Goal: Information Seeking & Learning: Understand process/instructions

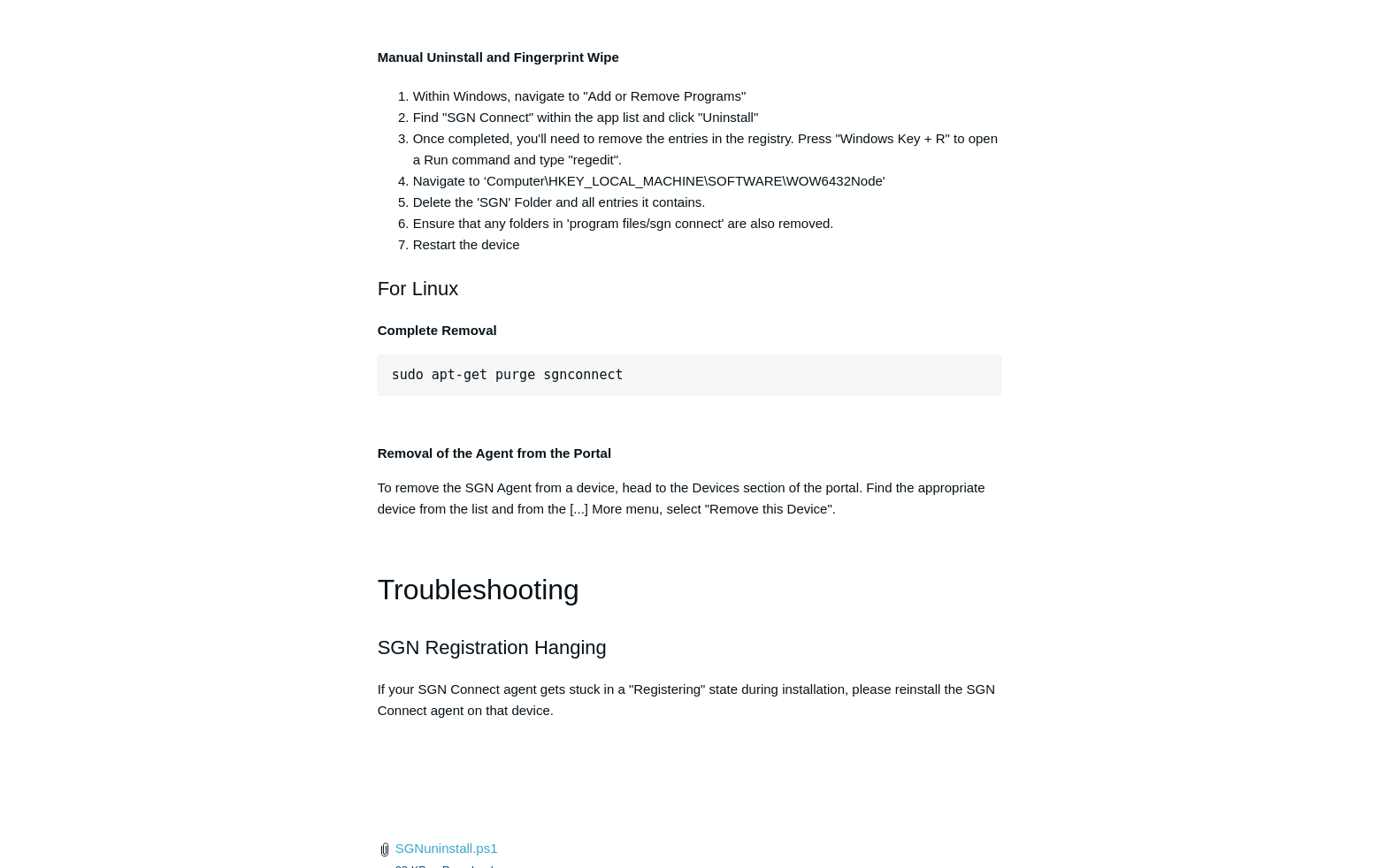
scroll to position [3579, 0]
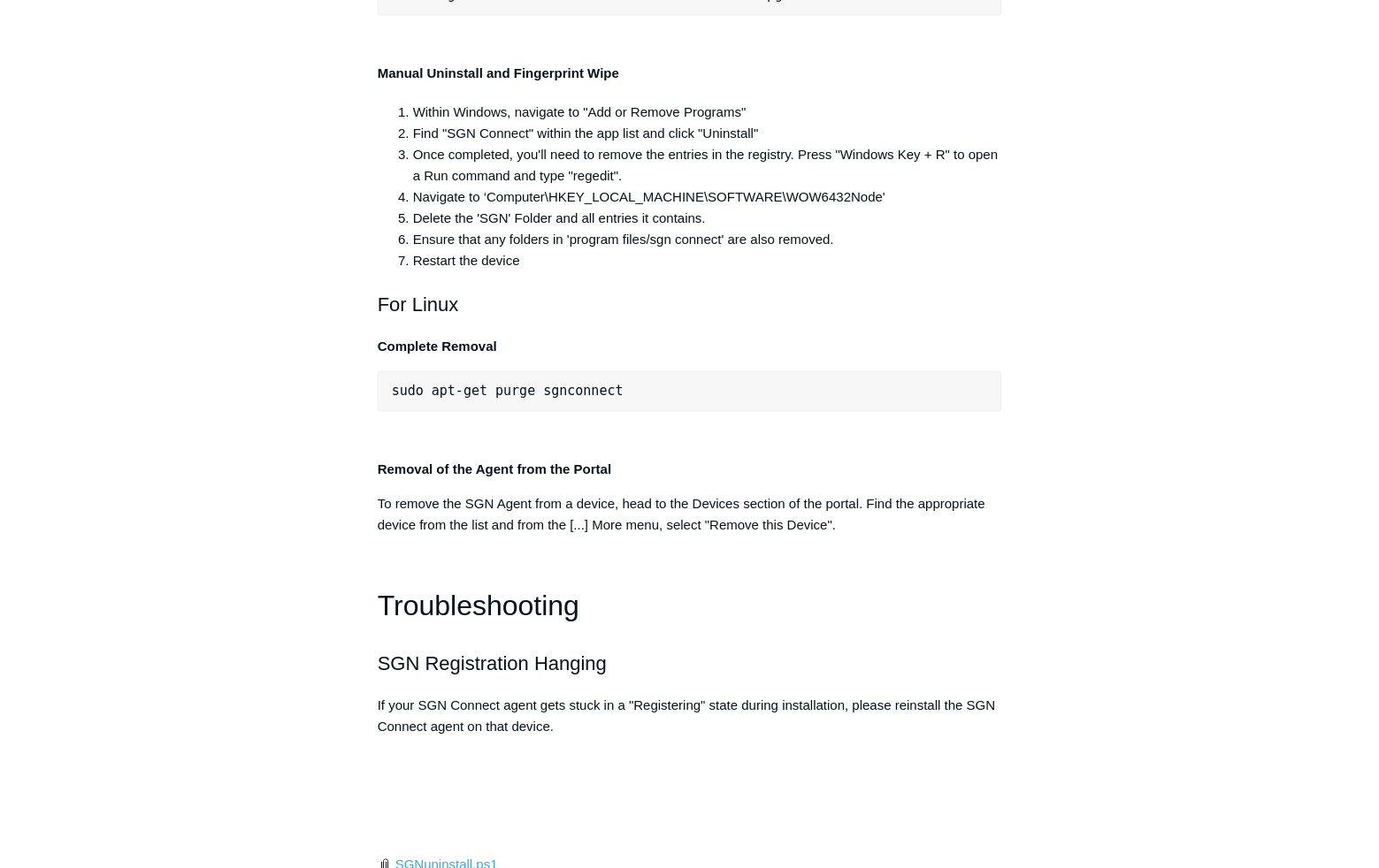
drag, startPoint x: 714, startPoint y: 234, endPoint x: 385, endPoint y: 237, distance: 329.0
copy span ""C:\Program Files\SGN Connect\uninstall.exe""
drag, startPoint x: 718, startPoint y: 231, endPoint x: 394, endPoint y: 238, distance: 324.1
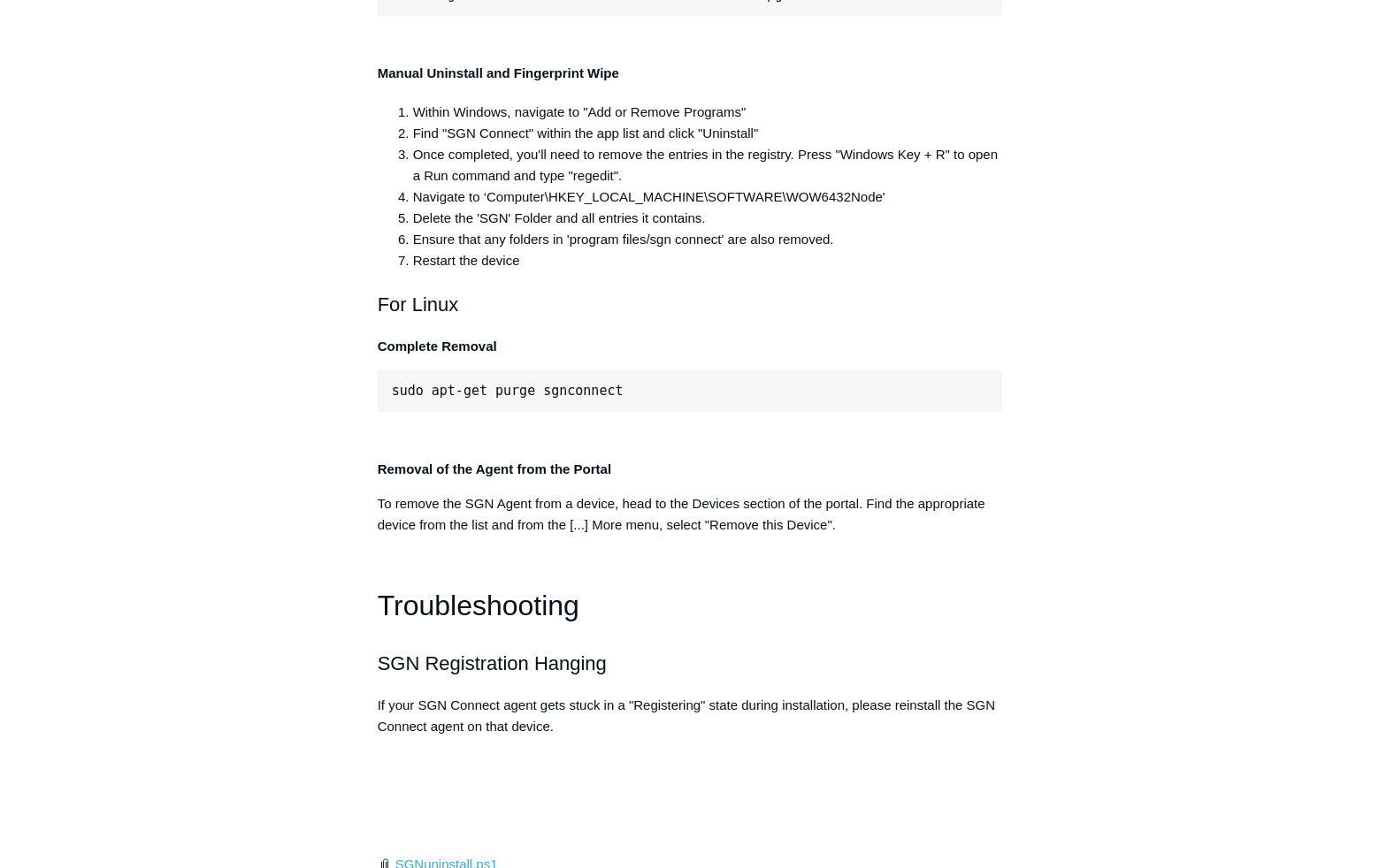
drag, startPoint x: 394, startPoint y: 238, endPoint x: 436, endPoint y: 234, distance: 42.2
copy span ""C:\Program Files\SGN Connect\uninstall.exe""
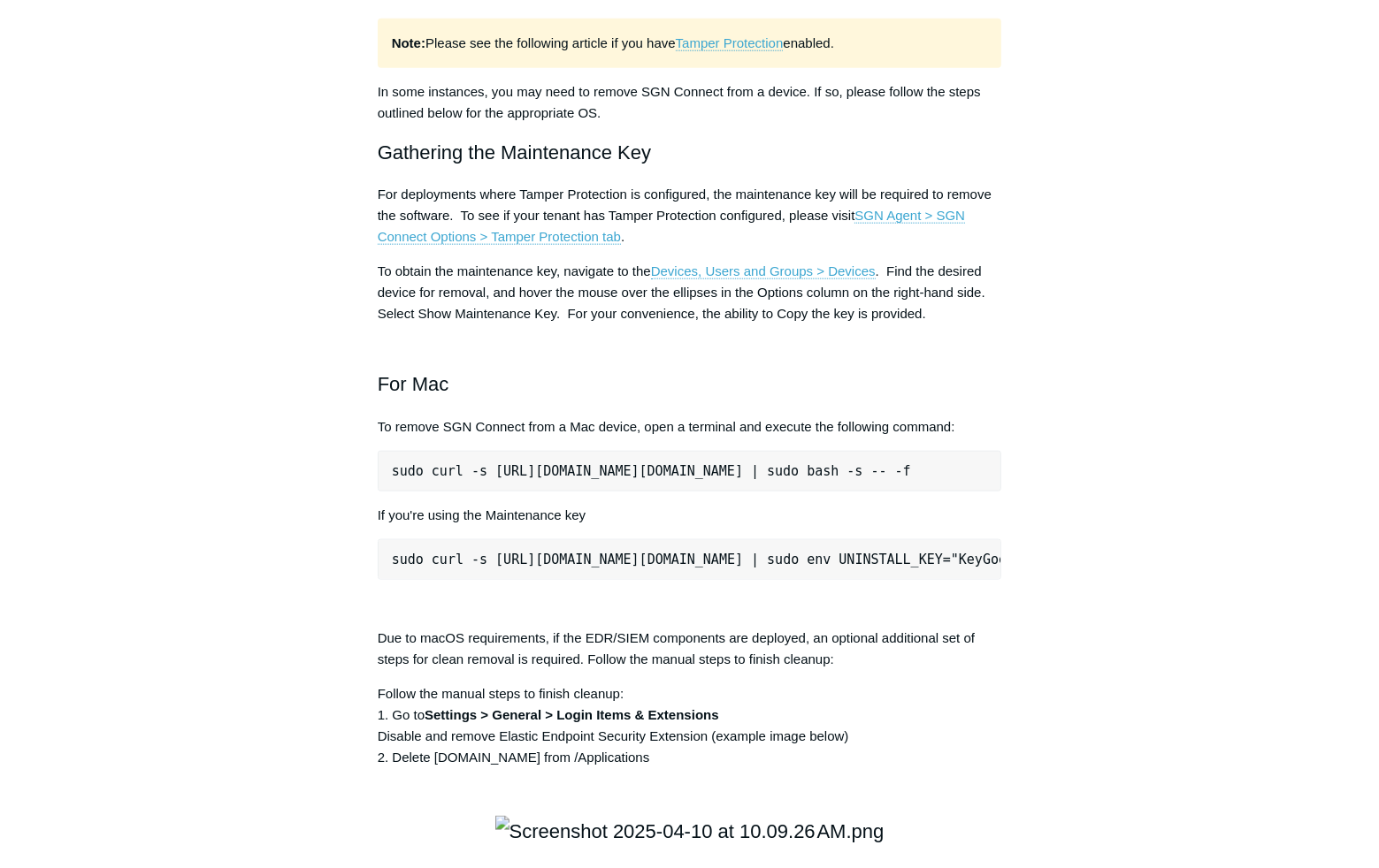
scroll to position [2136, 0]
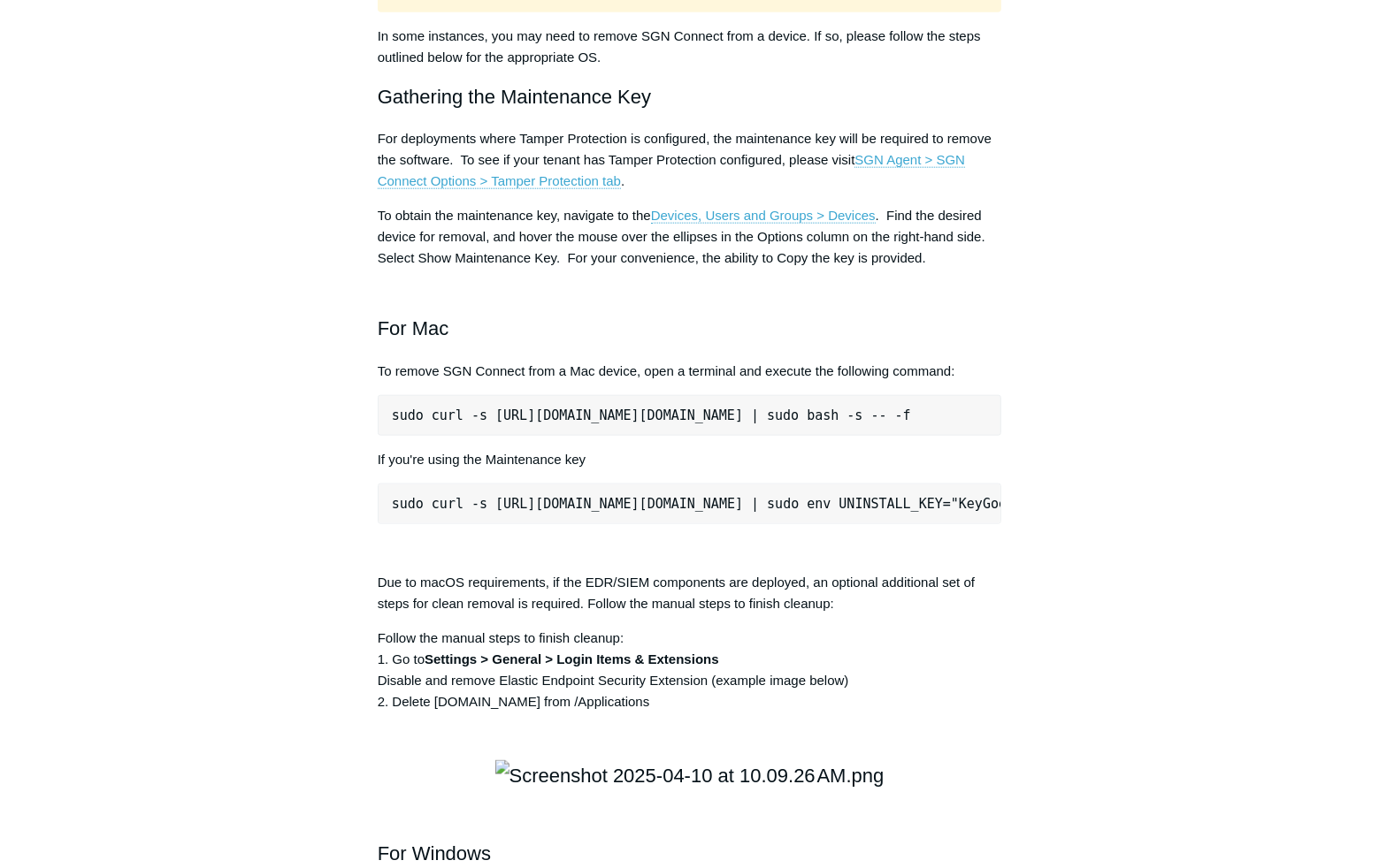
click at [1226, 61] on main "Todyl Support Center The SGN Connect Agent SGN Connect Agent Articles in this s…" at bounding box center [690, 450] width 1379 height 5046
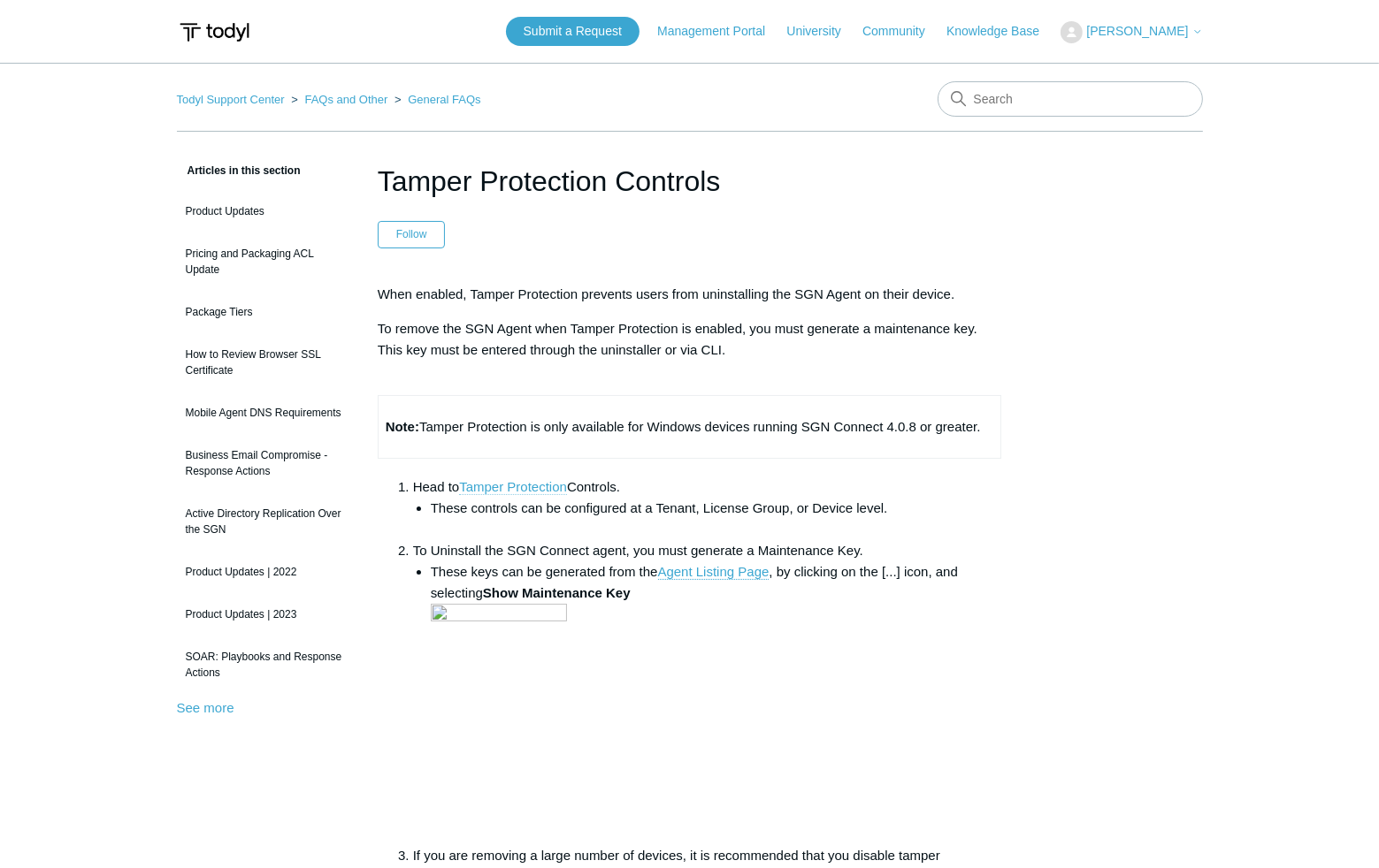
click at [554, 489] on link "Tamper Protection" at bounding box center [513, 486] width 108 height 16
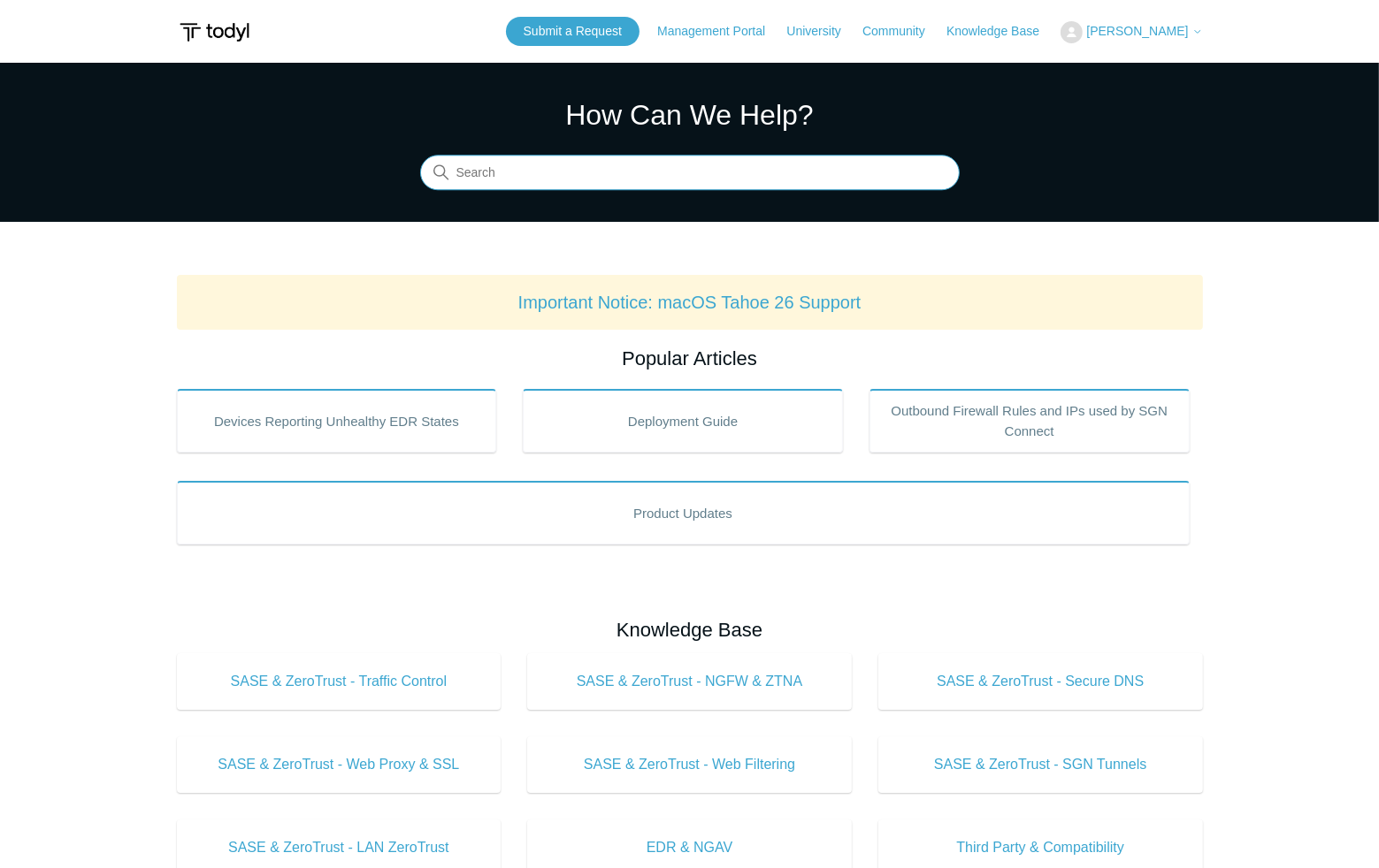
click at [542, 169] on input "Search" at bounding box center [690, 173] width 540 height 36
type input "uninstall"
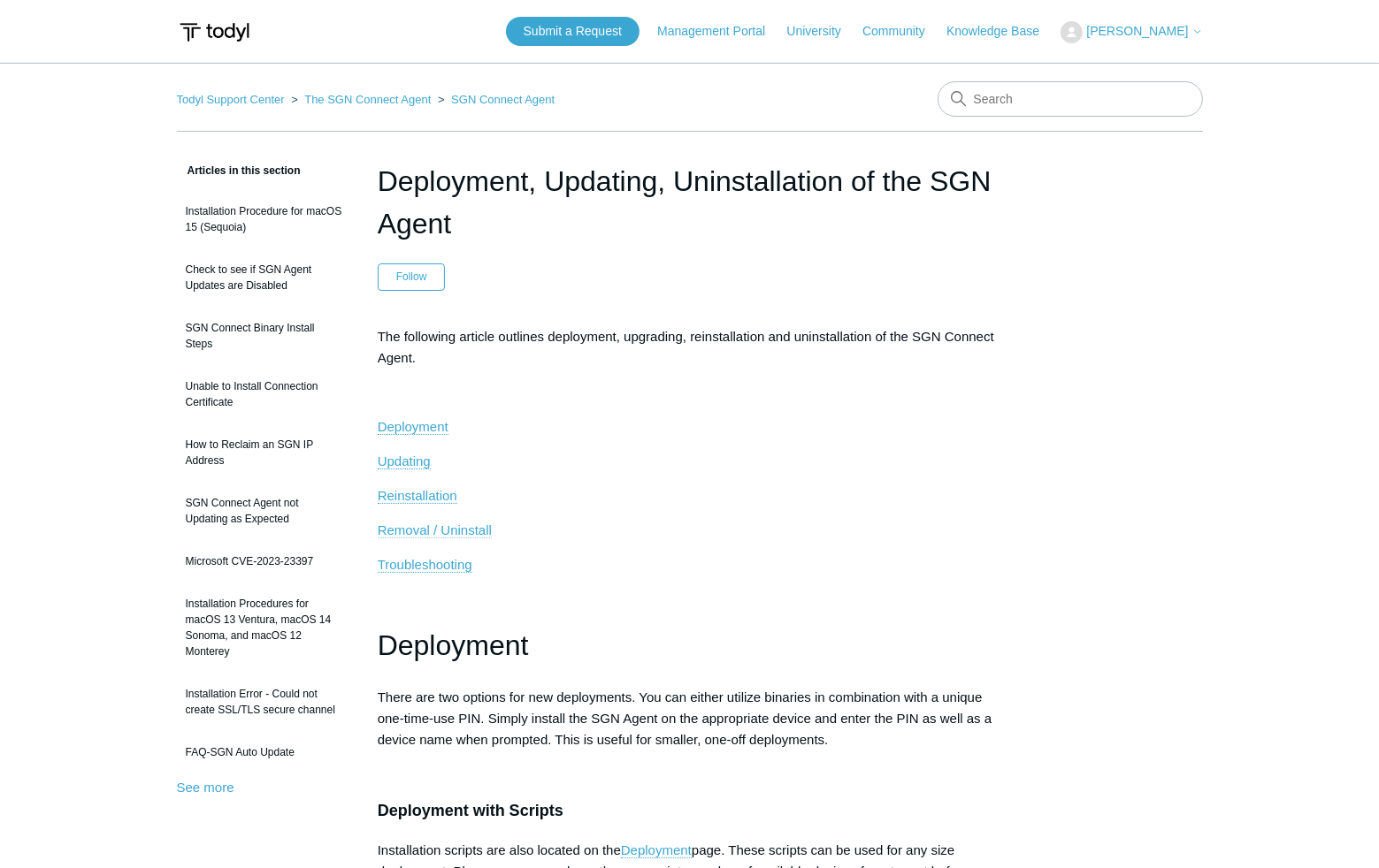
click at [437, 528] on span "Removal / Uninstall" at bounding box center [435, 529] width 114 height 15
